Goal: Task Accomplishment & Management: Use online tool/utility

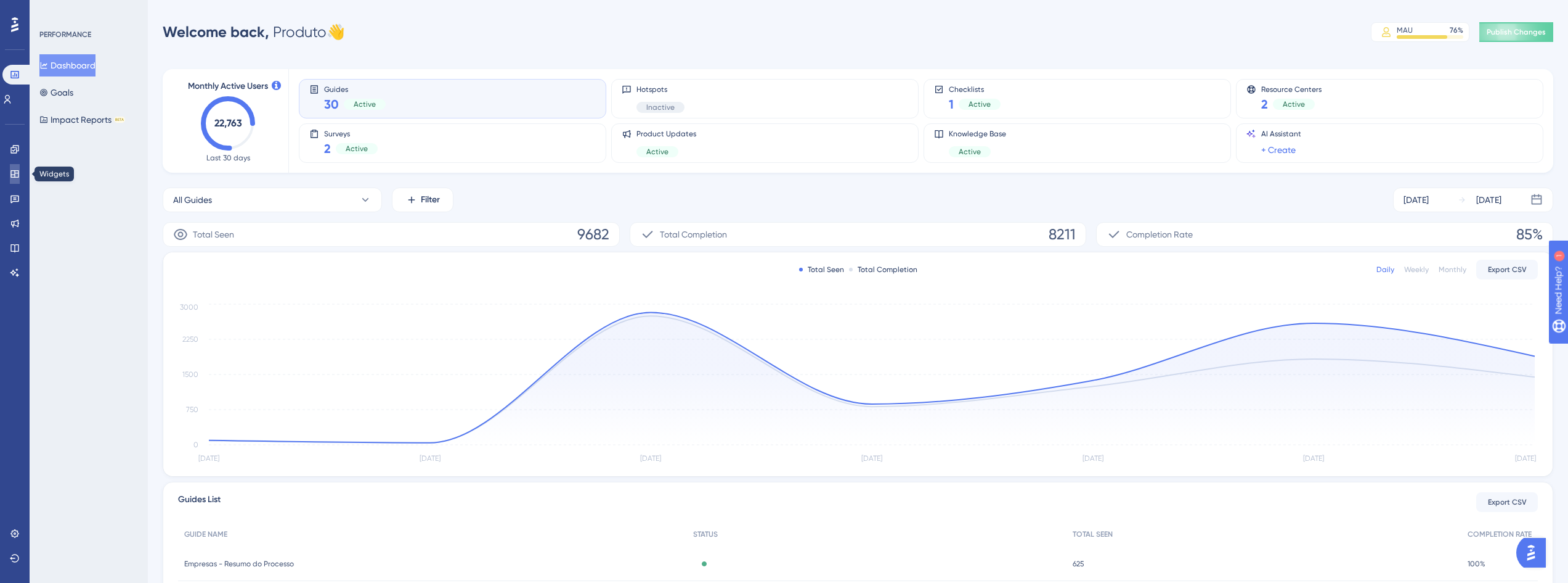
click at [12, 168] on link at bounding box center [15, 173] width 10 height 19
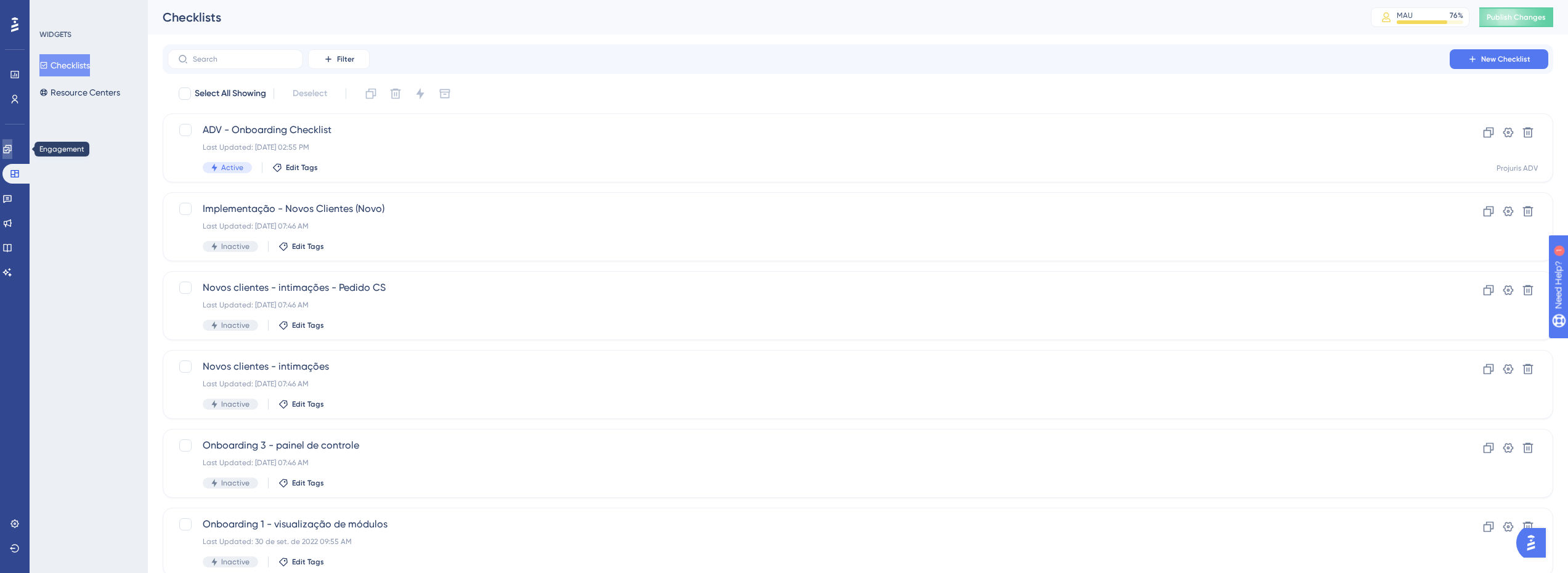
click at [11, 151] on icon at bounding box center [7, 149] width 8 height 8
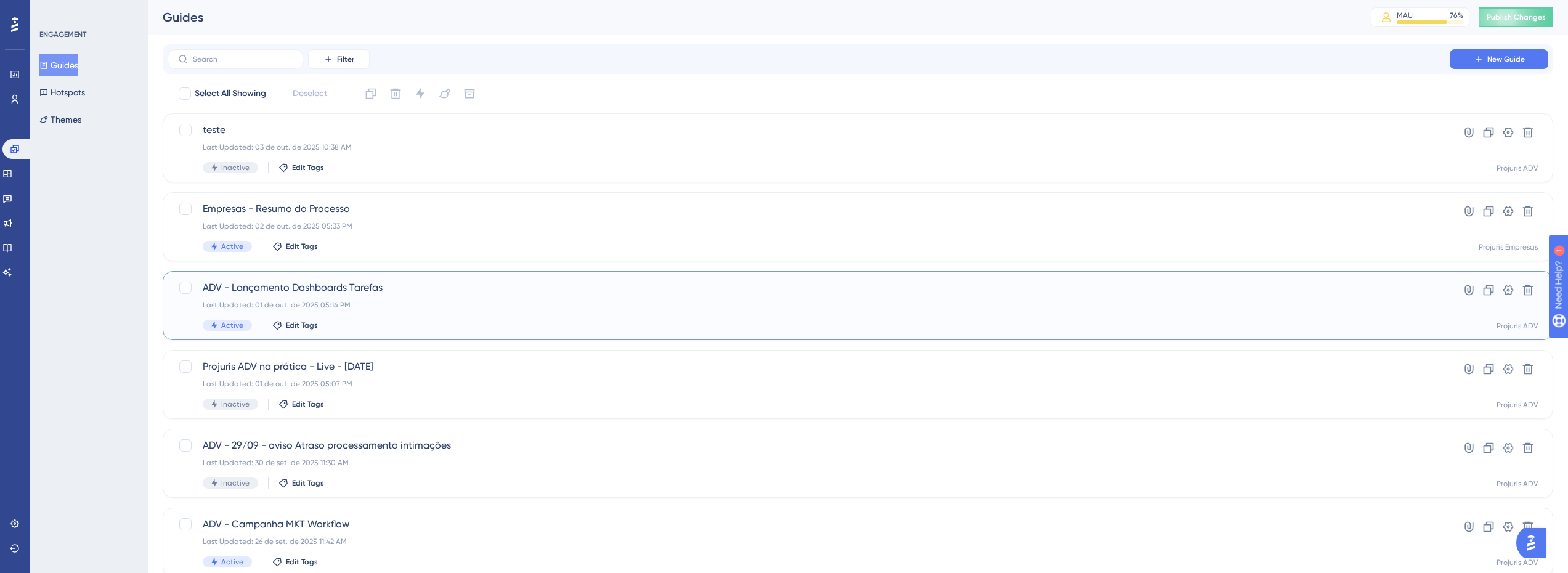
click at [511, 302] on div "Last Updated: 01 de out. de 2025 05:14 PM" at bounding box center [809, 304] width 1212 height 10
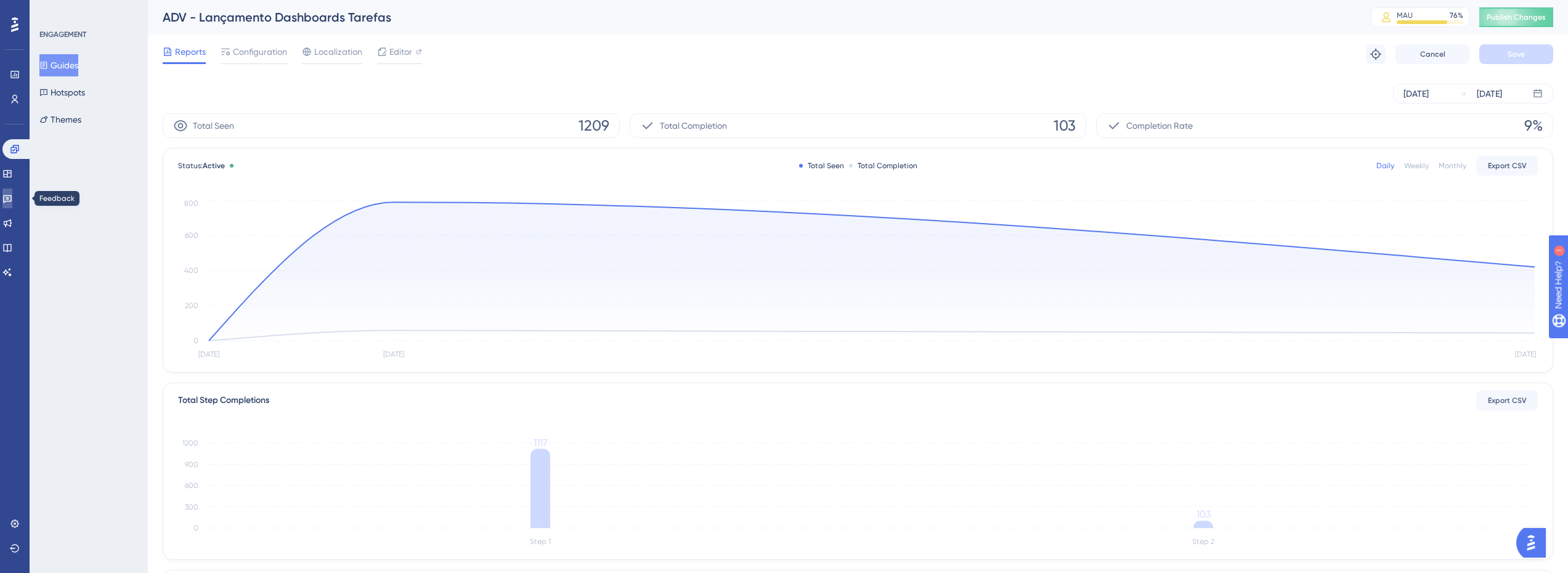
click at [12, 196] on icon at bounding box center [7, 198] width 10 height 10
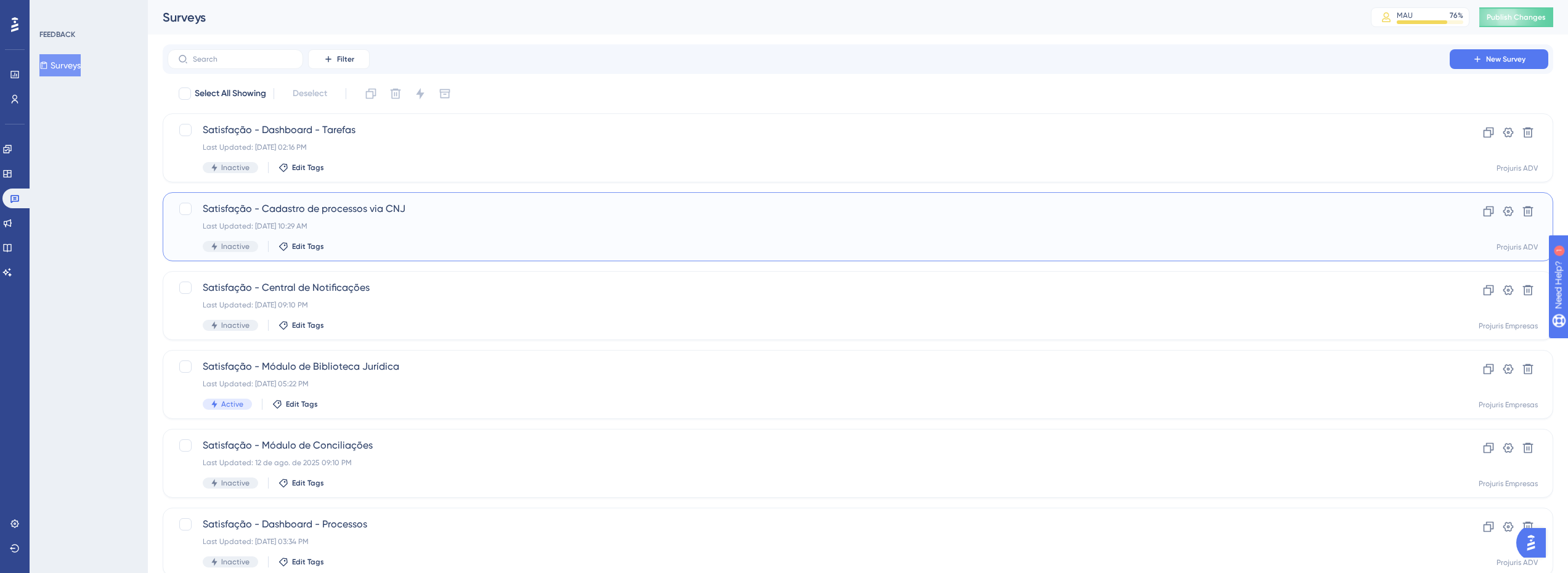
click at [389, 226] on div "Last Updated: [DATE] 10:29 AM" at bounding box center [809, 226] width 1212 height 10
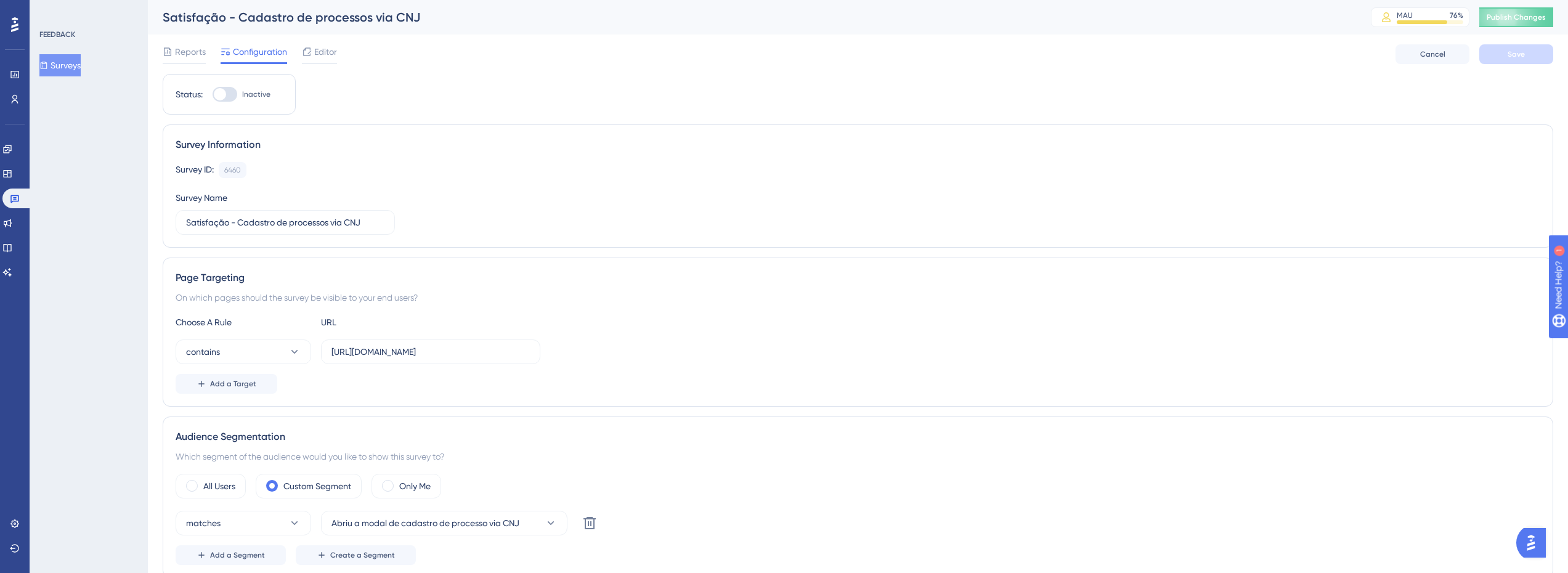
click at [340, 54] on div "Reports Configuration Editor Cancel Save" at bounding box center [858, 54] width 1390 height 40
click at [333, 51] on span "Editor" at bounding box center [325, 51] width 23 height 15
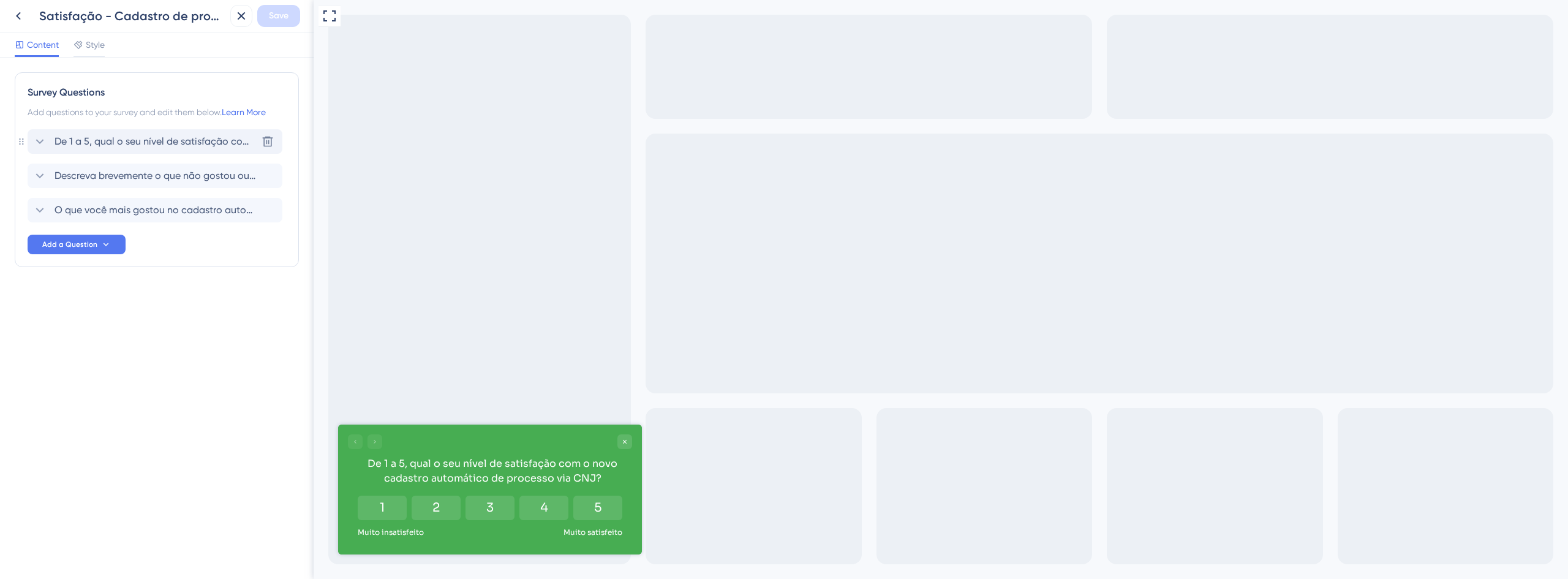
click at [136, 145] on span "De 1 a 5, qual o seu nível de satisfação com o novo cadastro automático de proc…" at bounding box center [155, 141] width 202 height 15
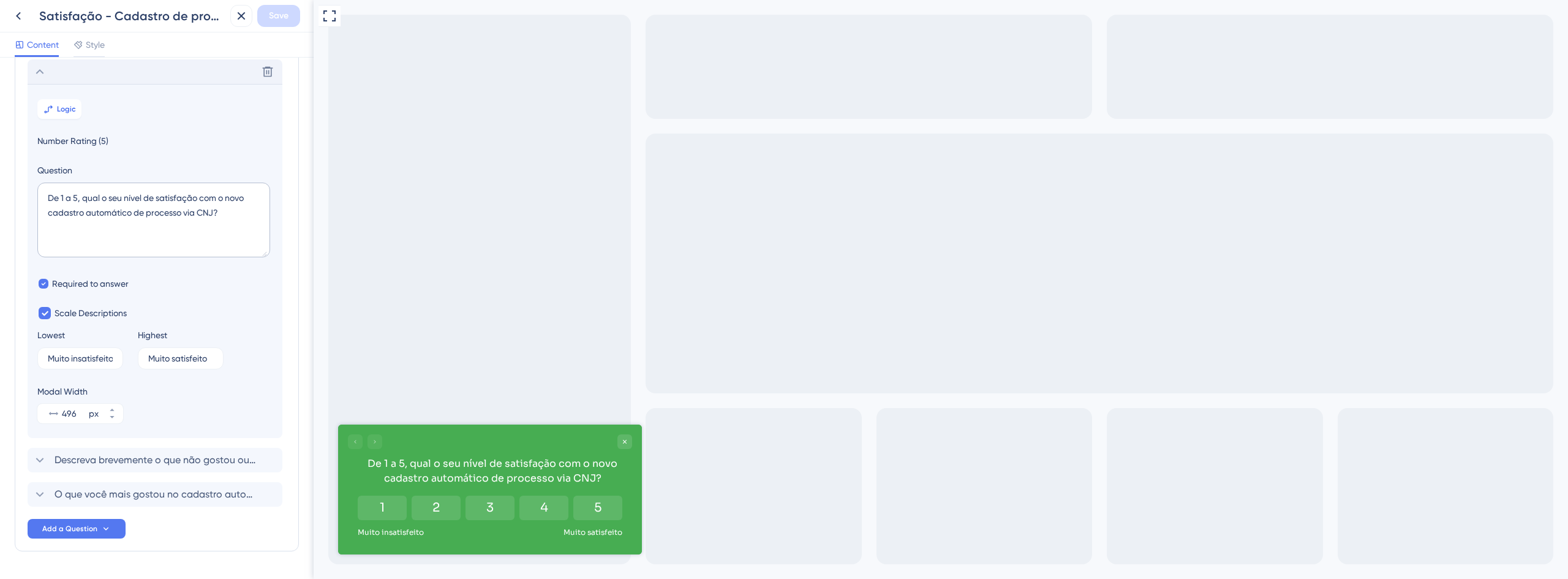
scroll to position [72, 0]
click at [108, 224] on textarea "De 1 a 5, qual o seu nível de satisfação com o novo cadastro automático de proc…" at bounding box center [153, 218] width 233 height 75
click at [77, 348] on label "Muito insatisfeito 2" at bounding box center [80, 356] width 86 height 22
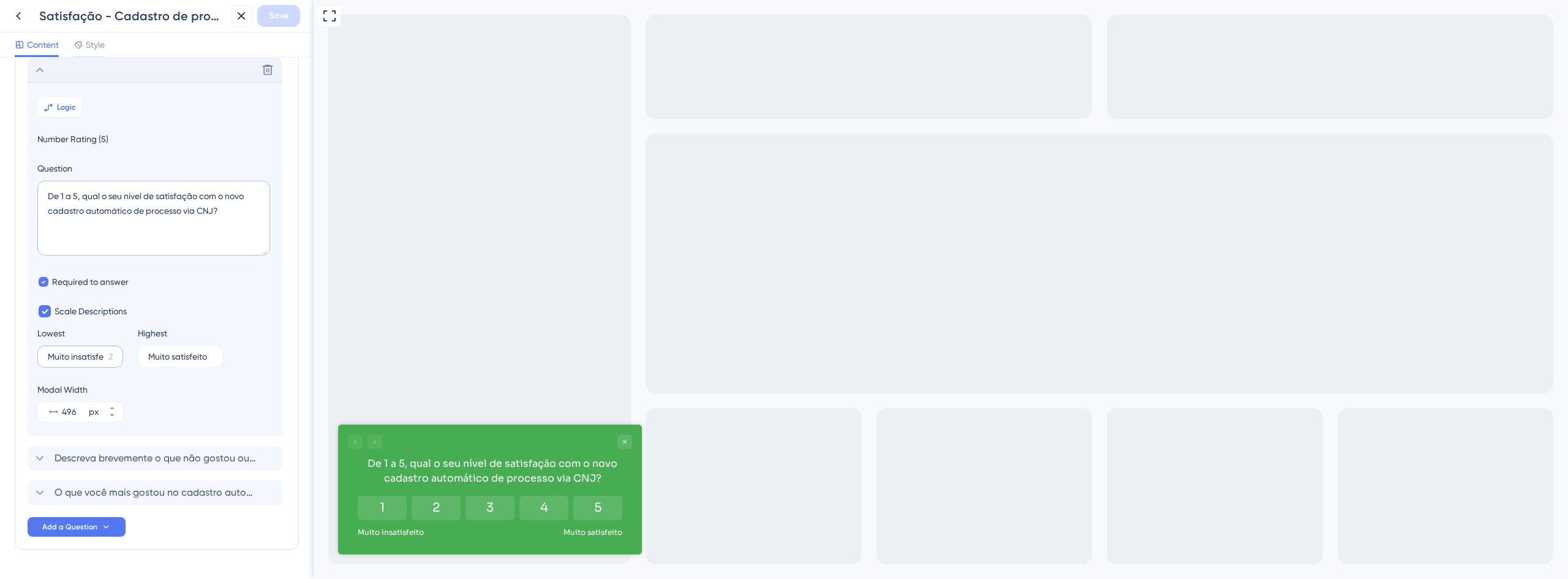
click at [77, 352] on input "Muito insatisfeito" at bounding box center [76, 356] width 56 height 9
click at [77, 348] on label "Muito insatisfeito 2" at bounding box center [80, 356] width 86 height 22
click at [77, 352] on input "Muito insatisfeito" at bounding box center [76, 356] width 56 height 9
click at [77, 348] on label "Muito insatisfeito 2" at bounding box center [80, 356] width 86 height 22
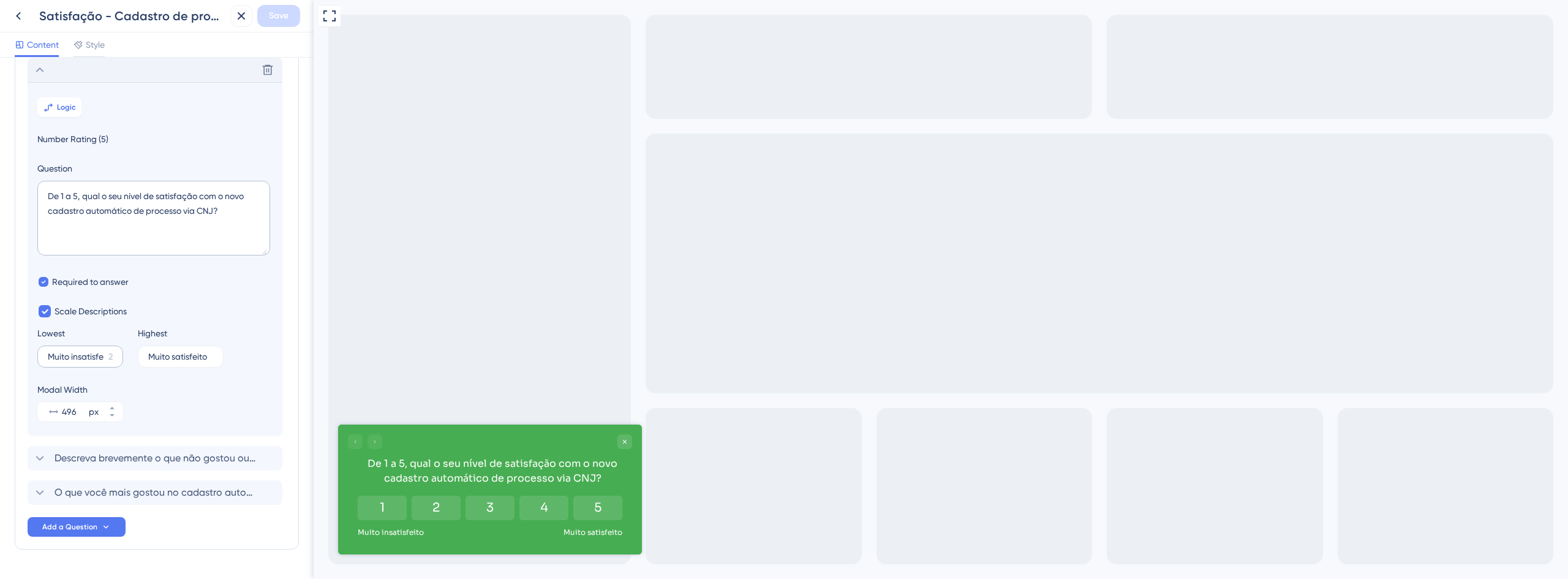
click at [77, 352] on input "Muito insatisfeito" at bounding box center [76, 356] width 56 height 9
click at [75, 357] on input "Muito insatisfeito" at bounding box center [76, 356] width 56 height 9
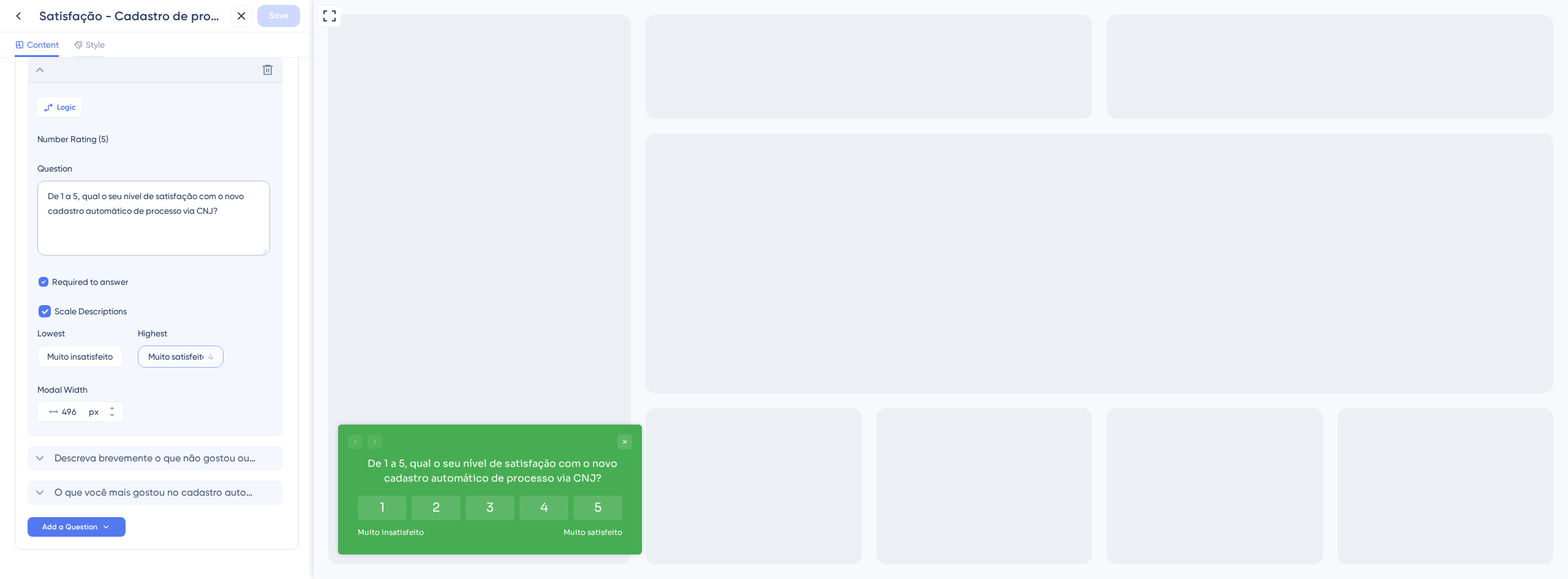
click at [180, 359] on input "Muito satisfeito" at bounding box center [175, 356] width 55 height 9
click at [80, 350] on label "Muito insatisfeito 2" at bounding box center [80, 356] width 86 height 22
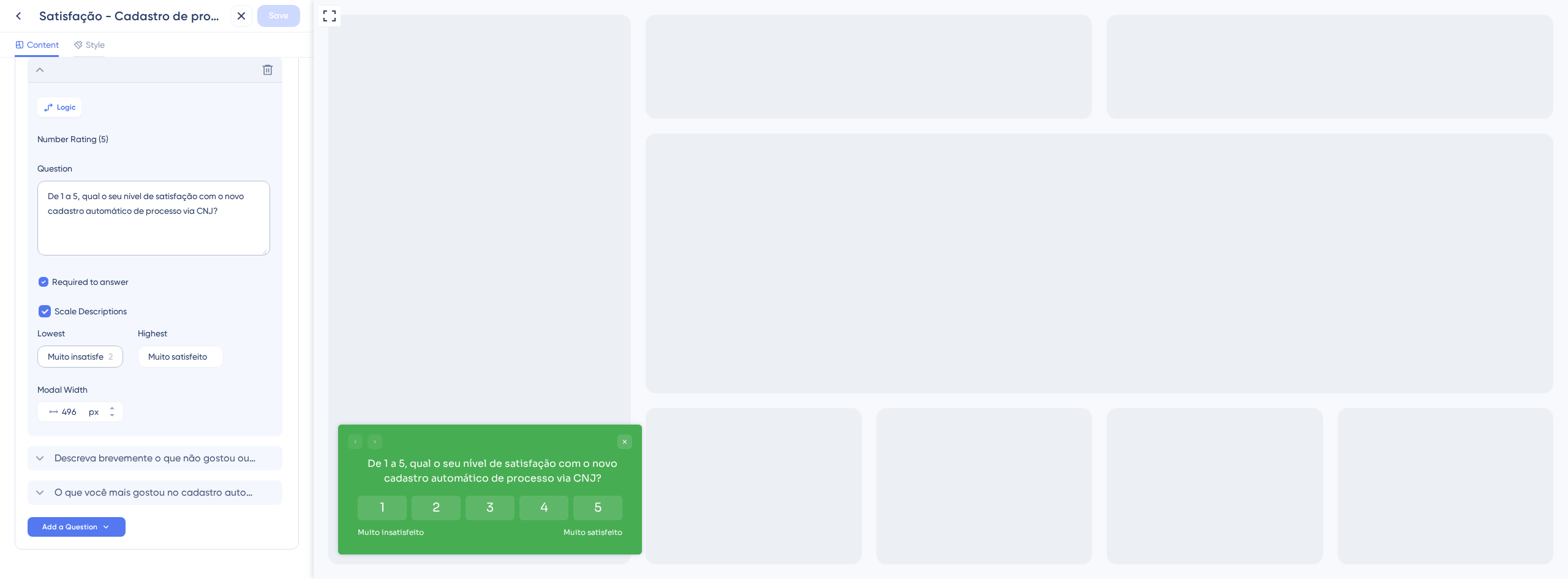
click at [80, 352] on input "Muito insatisfeito" at bounding box center [76, 356] width 56 height 9
click at [80, 350] on label "Muito insatisfeito 2" at bounding box center [80, 356] width 86 height 22
click at [80, 352] on input "Muito insatisfeito" at bounding box center [76, 356] width 56 height 9
click at [167, 460] on span "Descreva brevemente o que não gostou ou o que gostaria que melhorássemos (opcio…" at bounding box center [155, 457] width 202 height 15
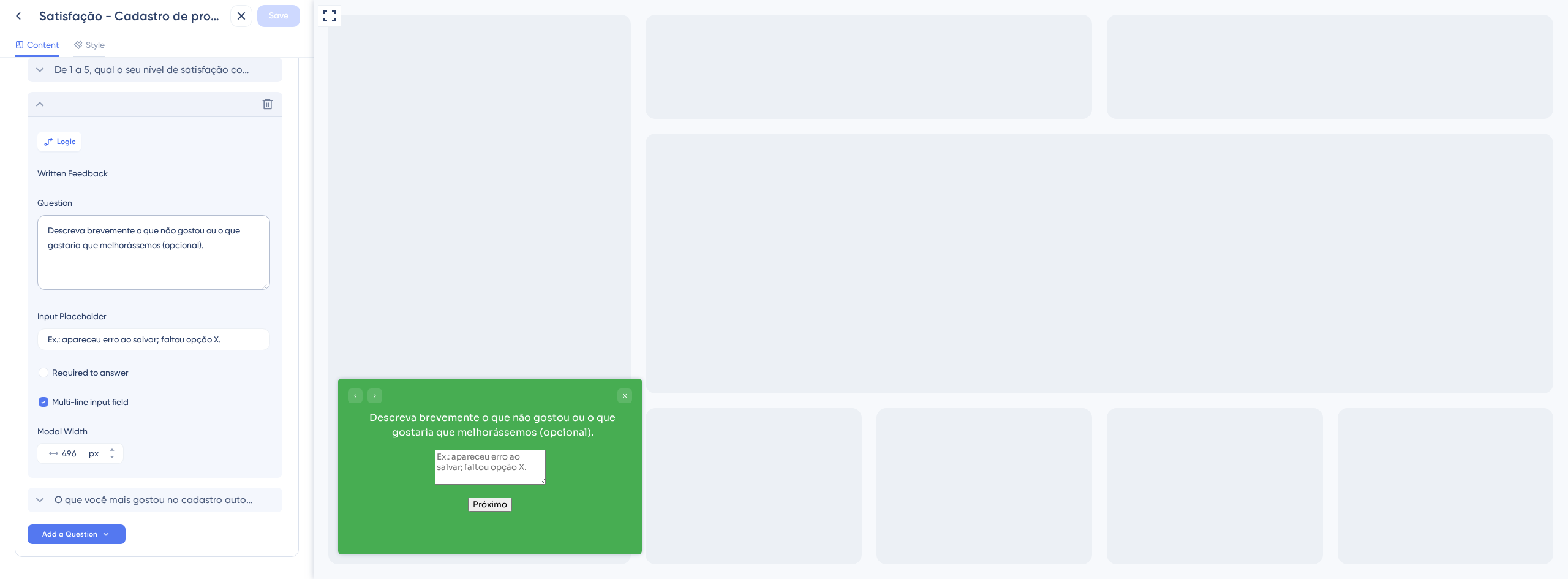
scroll to position [106, 0]
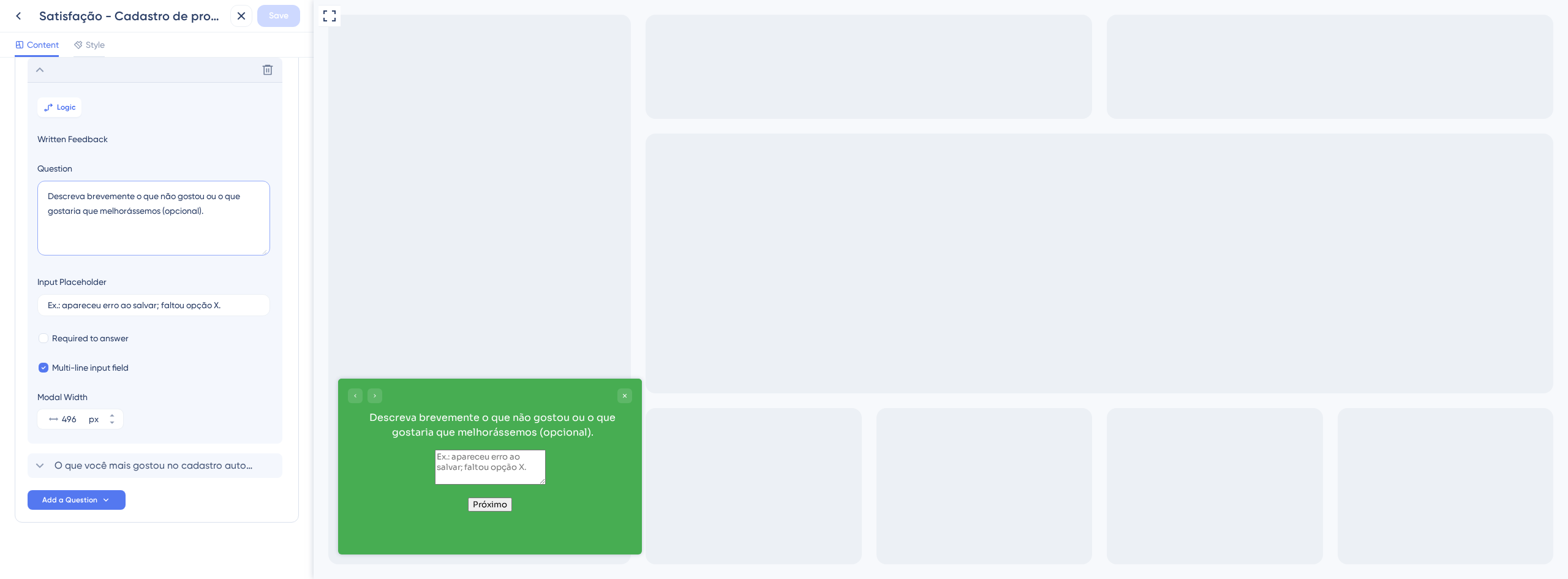
click at [115, 194] on textarea "Descreva brevemente o que não gostou ou o que gostaria que melhorássemos (opcio…" at bounding box center [153, 218] width 233 height 75
click at [159, 468] on span "O que você mais gostou no cadastro automático via CNJ? (opcional)" at bounding box center [155, 465] width 202 height 15
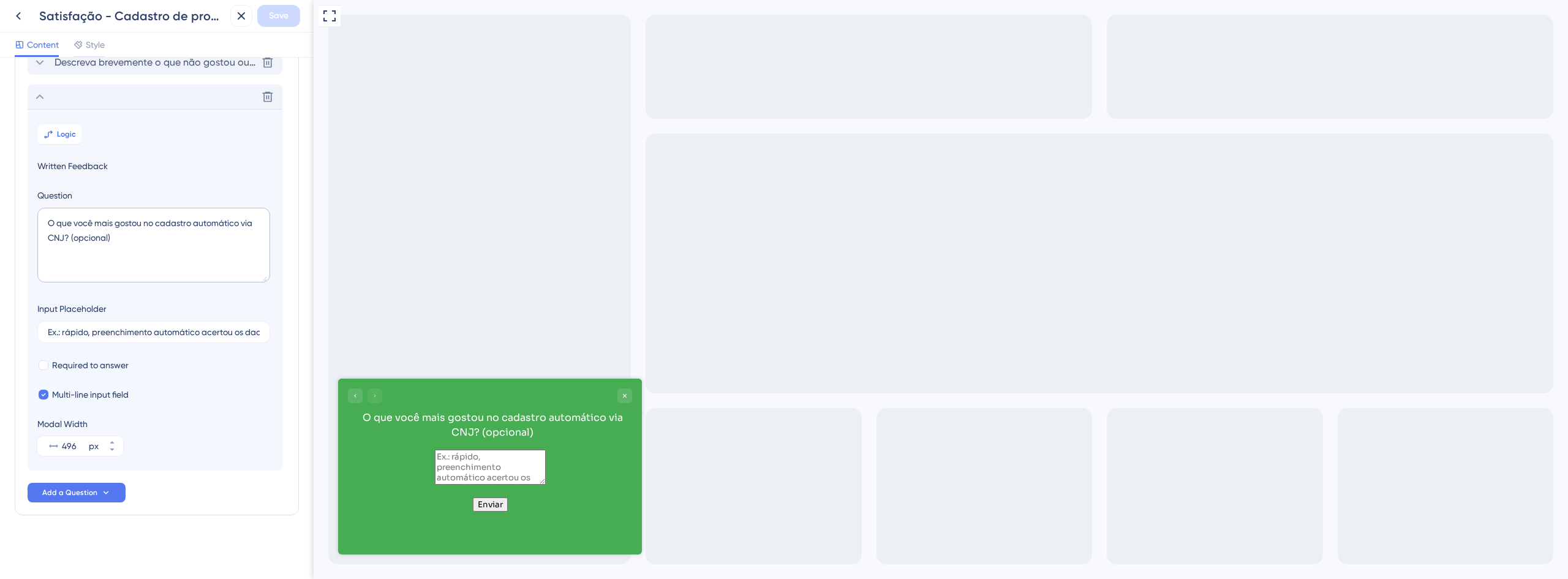
scroll to position [0, 0]
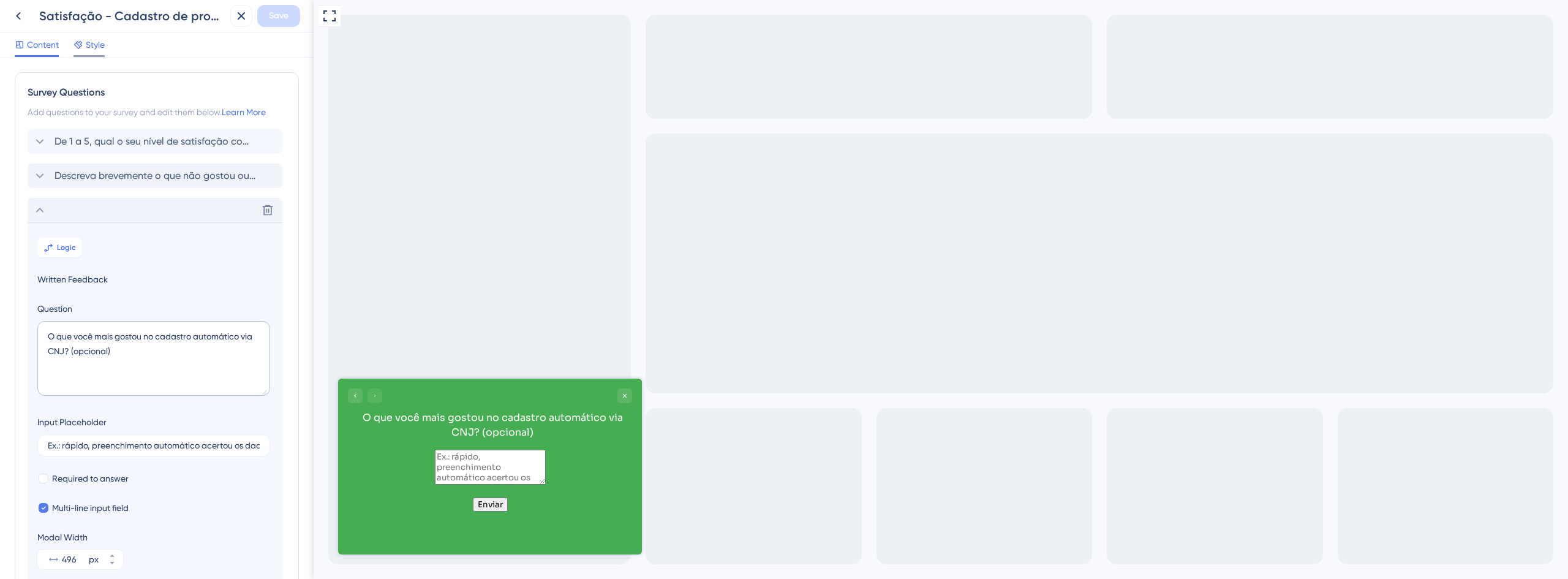
click at [79, 50] on div at bounding box center [78, 44] width 10 height 15
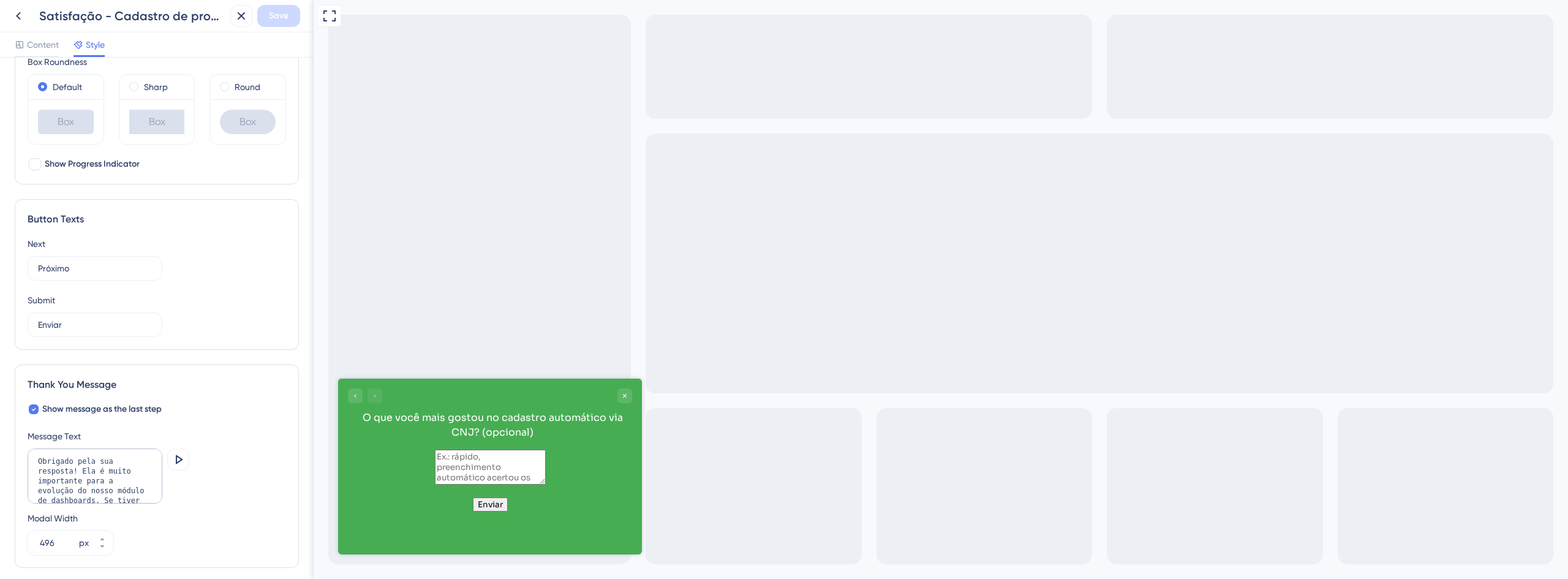
scroll to position [648, 0]
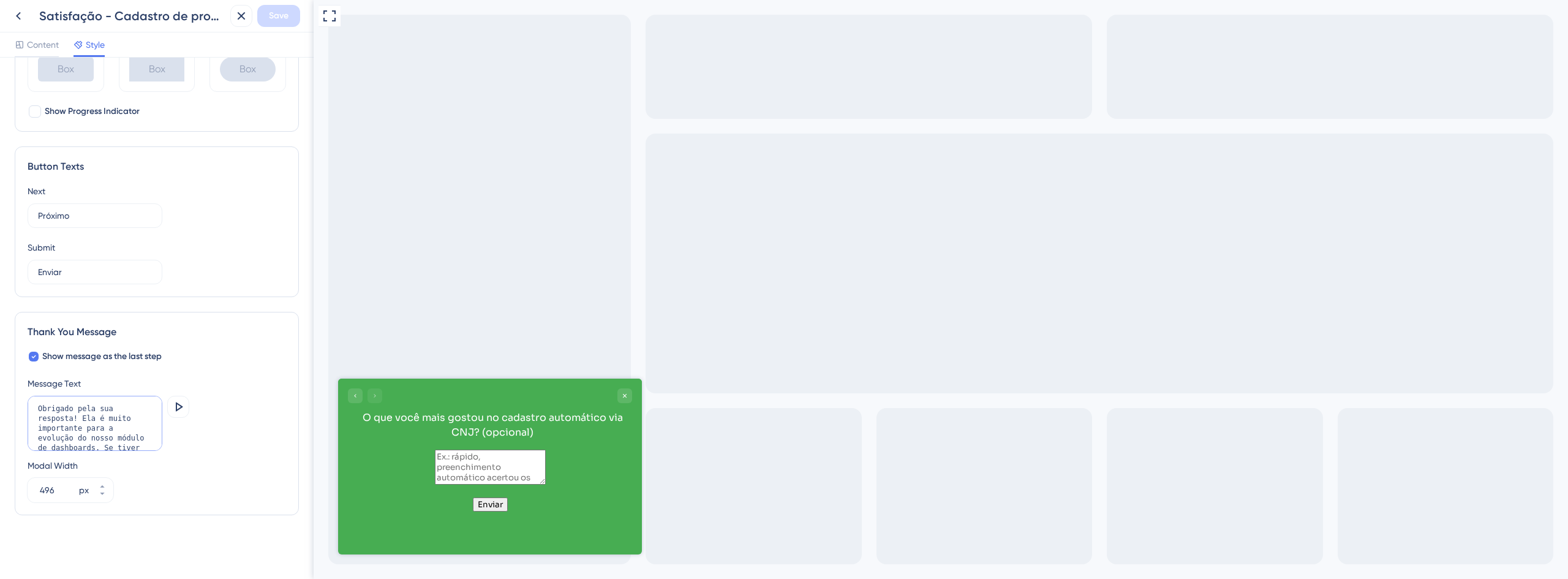
click at [75, 429] on textarea "Obrigado pela sua resposta! Ela é muito importante para a evolução do nosso mód…" at bounding box center [95, 423] width 135 height 55
click at [83, 417] on textarea "Obrigado pela sua resposta! Ela é muito importante para a evolução do nosso mód…" at bounding box center [95, 423] width 135 height 55
click at [77, 420] on textarea "Obrigado pela sua resposta! Ela é muito importante para a evolução do nosso mód…" at bounding box center [95, 423] width 135 height 55
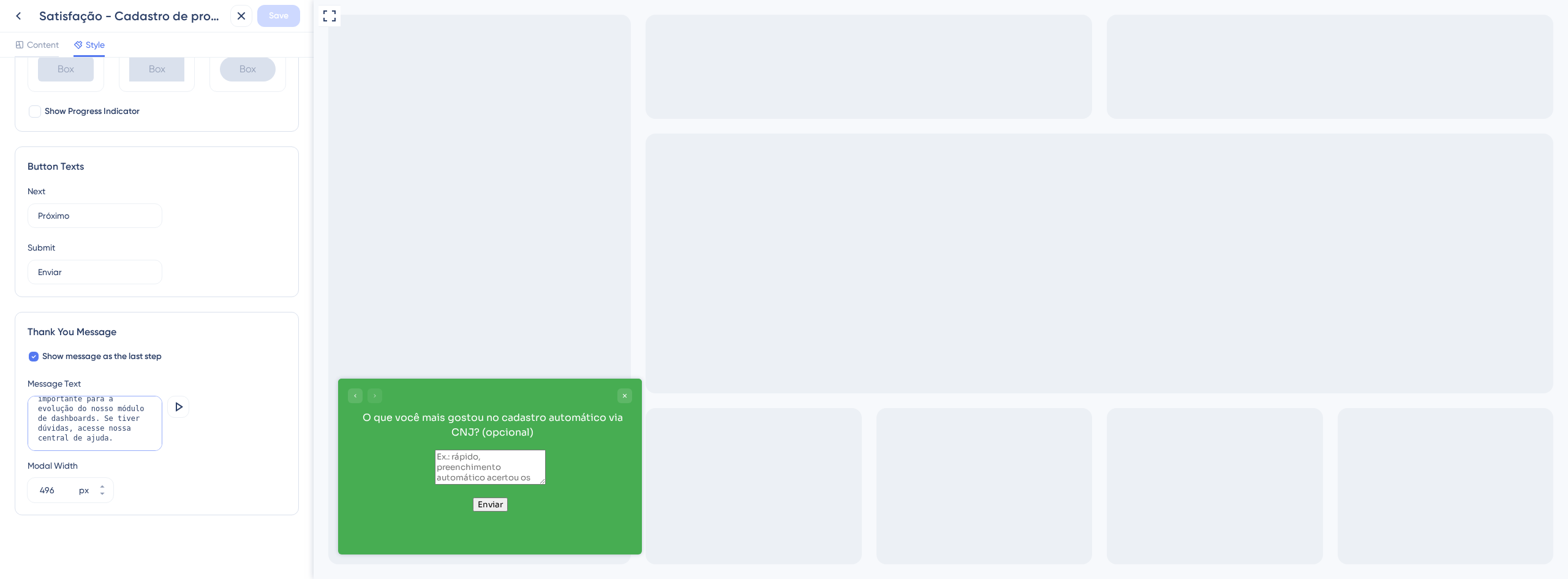
drag, startPoint x: 77, startPoint y: 420, endPoint x: 108, endPoint y: 440, distance: 36.9
click at [108, 440] on textarea "Obrigado pela sua resposta! Ela é muito importante para a evolução do nosso mód…" at bounding box center [95, 423] width 135 height 55
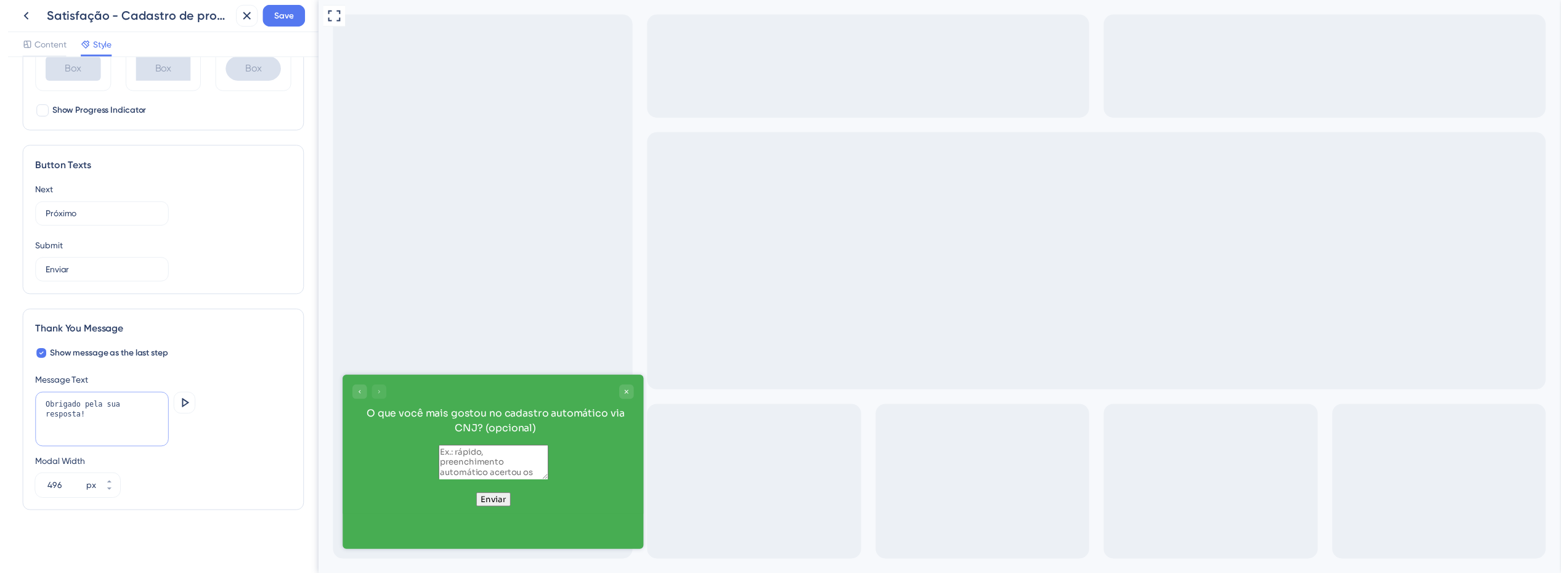
scroll to position [0, 0]
click at [128, 423] on textarea "Obrigado pela sua resposta!" at bounding box center [96, 425] width 136 height 55
paste textarea "a! Seu feedback nos ajuda a melhorar o dashboard de tarefas."
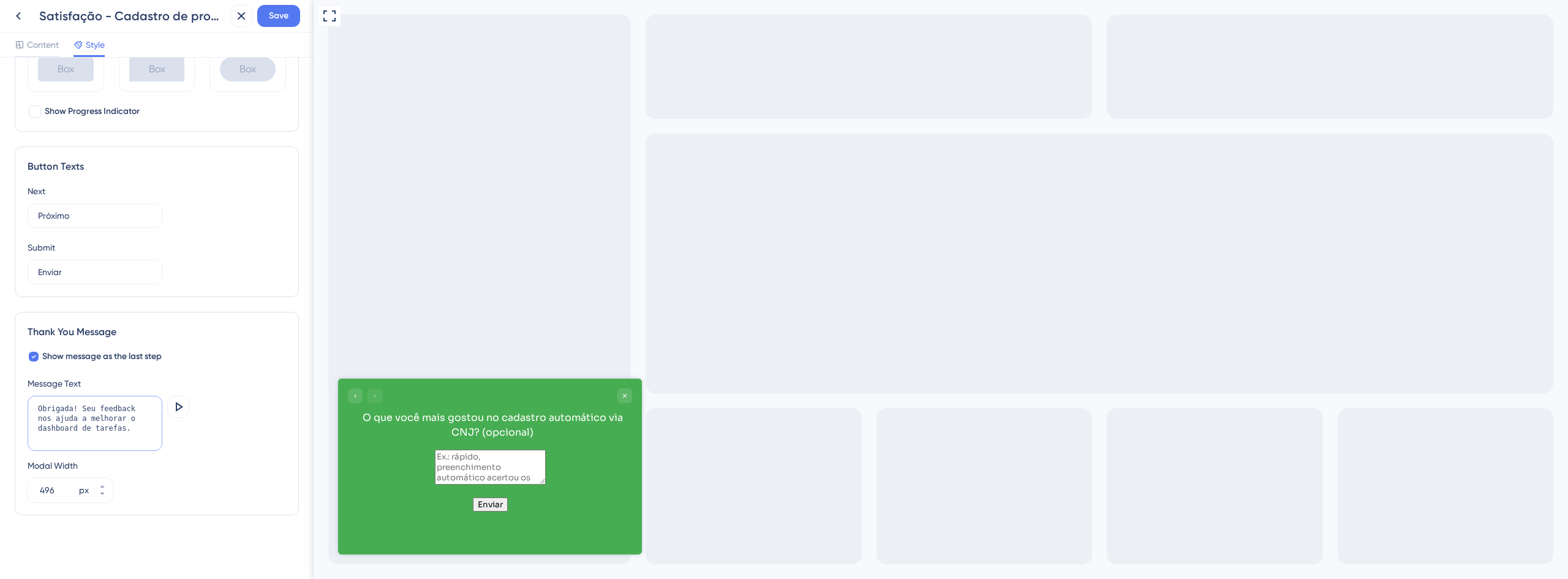
click at [113, 419] on textarea "Obrigada! Seu feedback nos ajuda a melhorar o dashboard de tarefas." at bounding box center [95, 423] width 135 height 55
drag, startPoint x: 107, startPoint y: 419, endPoint x: 78, endPoint y: 430, distance: 31.0
click at [78, 430] on textarea "Obrigada! Seu feedback nos ajuda a melhorar o dashboard de tarefas." at bounding box center [95, 423] width 135 height 55
type textarea "Obrigada! Seu feedback nos ajuda a melhorar o cadastro de processos."
click at [192, 391] on div "Message Text Obrigada! Seu feedback nos ajuda a melhorar o cadastro de processo…" at bounding box center [157, 439] width 259 height 126
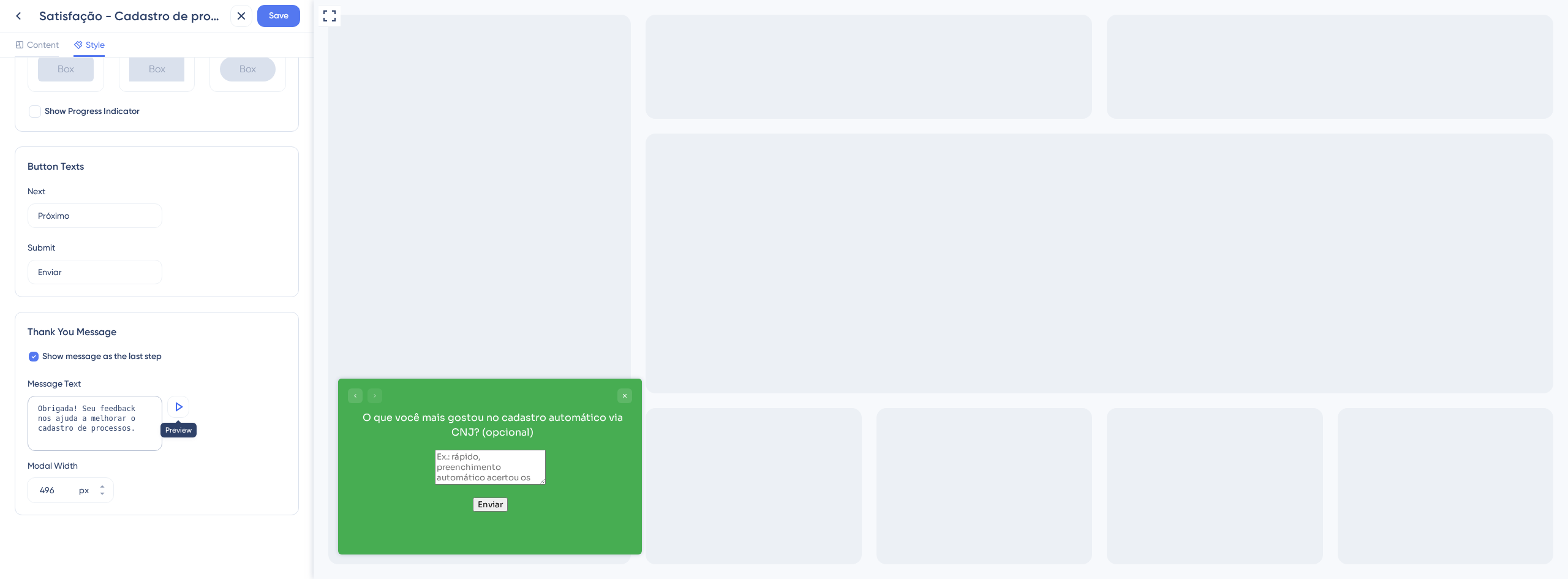
click at [184, 400] on icon at bounding box center [178, 406] width 15 height 15
click at [286, 10] on span "Save" at bounding box center [278, 15] width 19 height 15
click at [237, 21] on icon at bounding box center [233, 22] width 12 height 12
click at [24, 15] on icon at bounding box center [18, 15] width 15 height 15
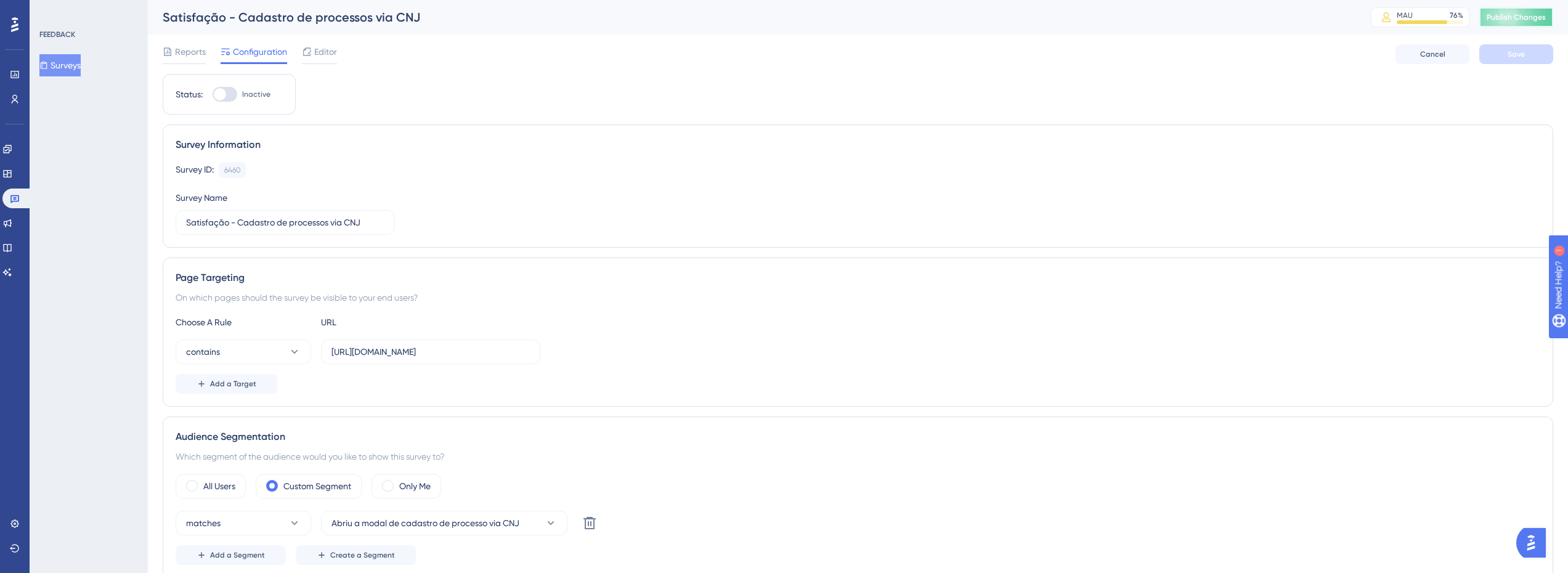
click at [1523, 14] on span "Publish Changes" at bounding box center [1517, 17] width 59 height 10
click at [321, 54] on span "Editor" at bounding box center [325, 51] width 23 height 15
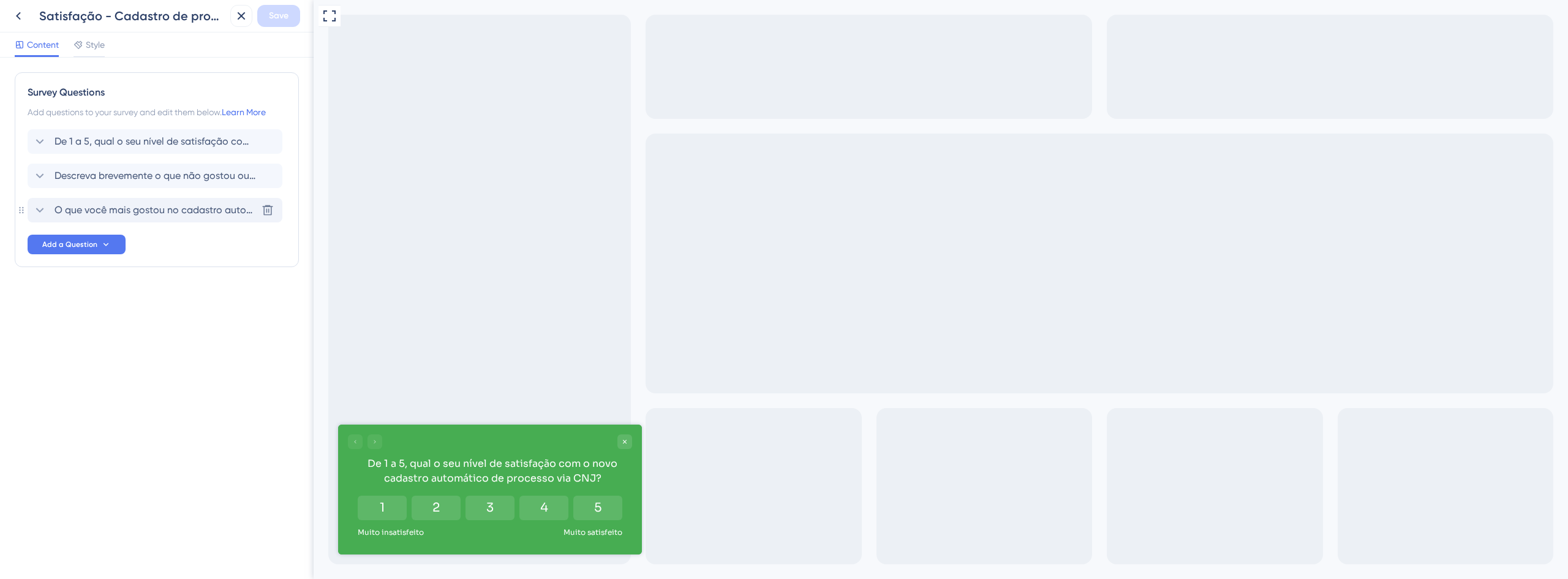
click at [101, 212] on span "O que você mais gostou no cadastro automático via CNJ? (opcional)" at bounding box center [155, 210] width 202 height 15
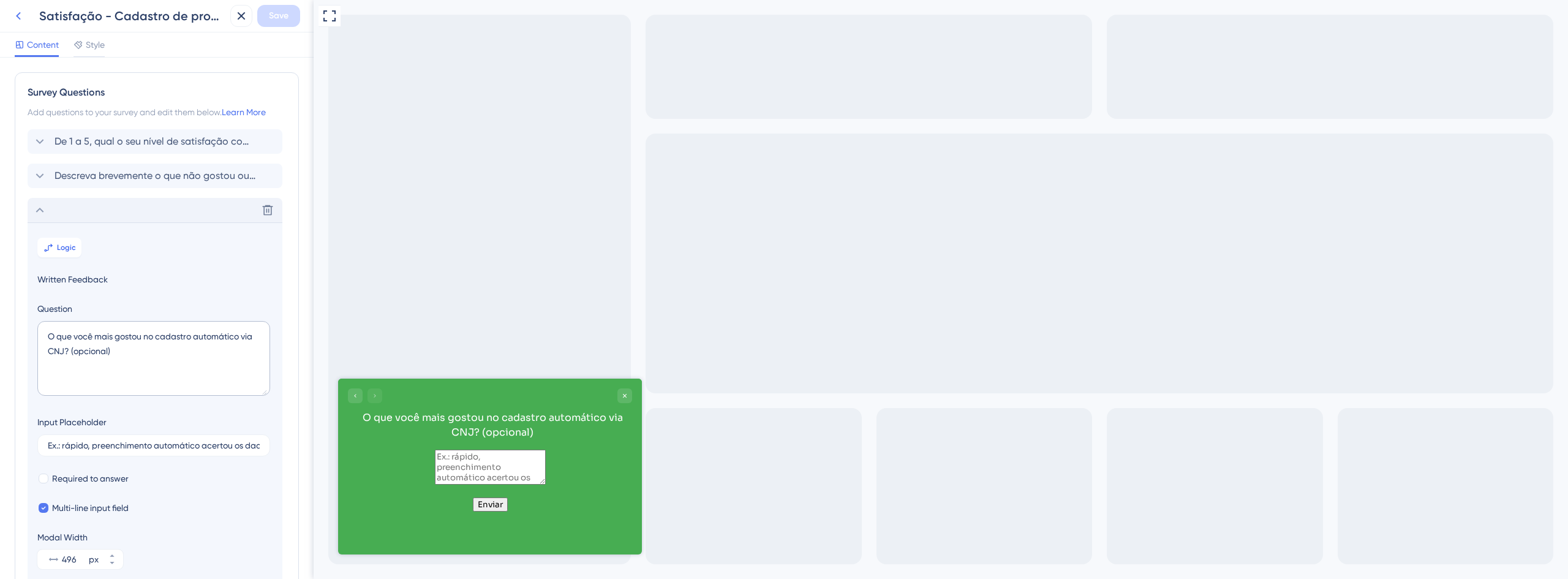
click at [27, 10] on button at bounding box center [18, 15] width 22 height 22
